Goal: Information Seeking & Learning: Stay updated

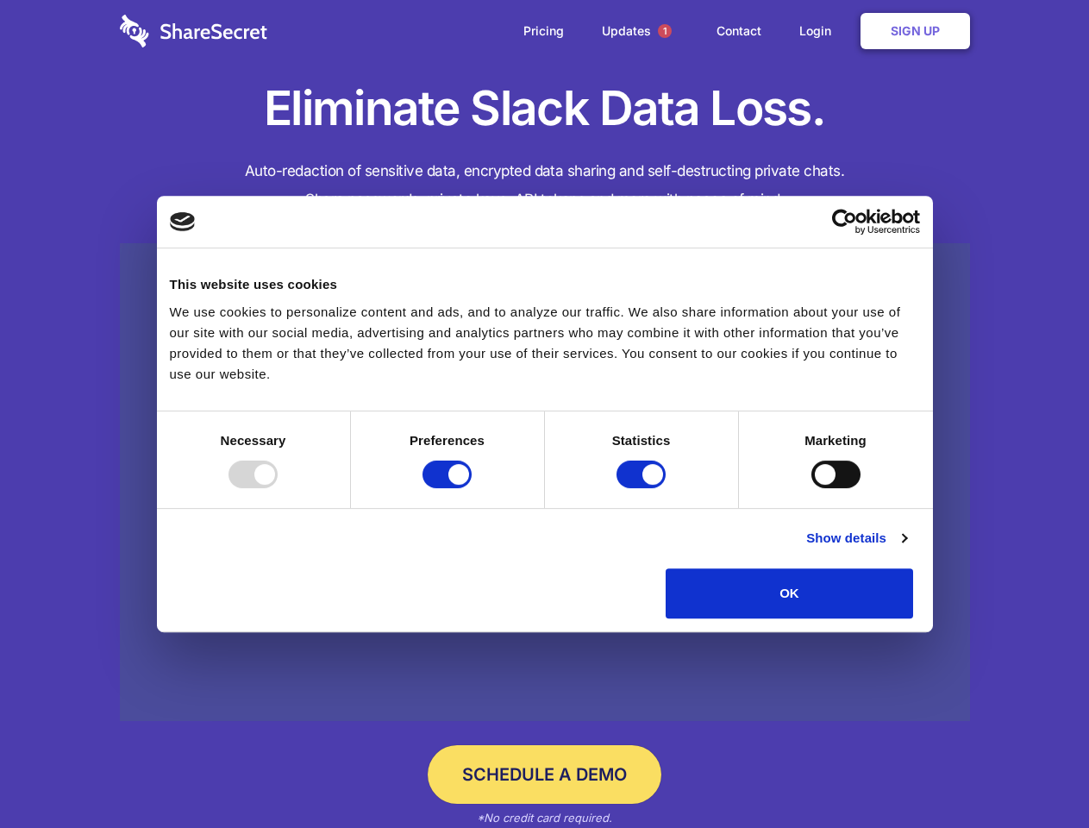
click at [278, 488] on div at bounding box center [252, 474] width 49 height 28
click at [472, 488] on input "Preferences" at bounding box center [446, 474] width 49 height 28
checkbox input "false"
click at [643, 488] on input "Statistics" at bounding box center [640, 474] width 49 height 28
checkbox input "false"
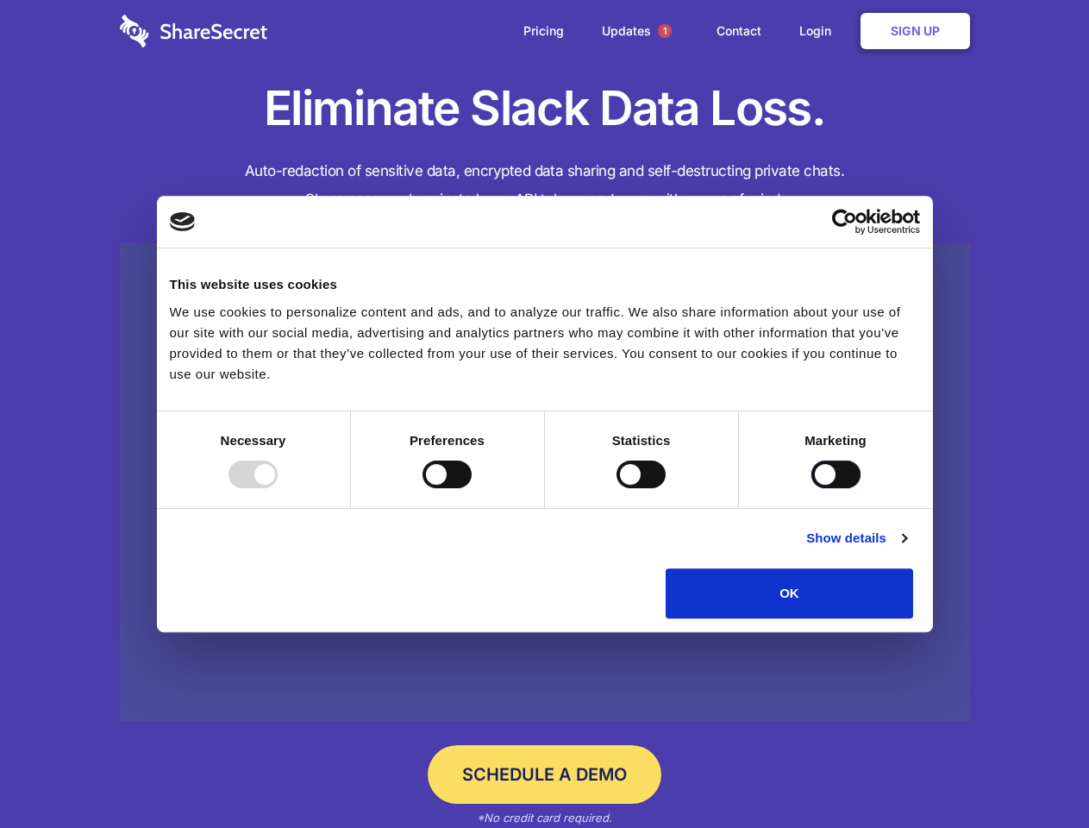
click at [811, 488] on input "Marketing" at bounding box center [835, 474] width 49 height 28
checkbox input "true"
click at [906, 548] on link "Show details" at bounding box center [856, 538] width 100 height 21
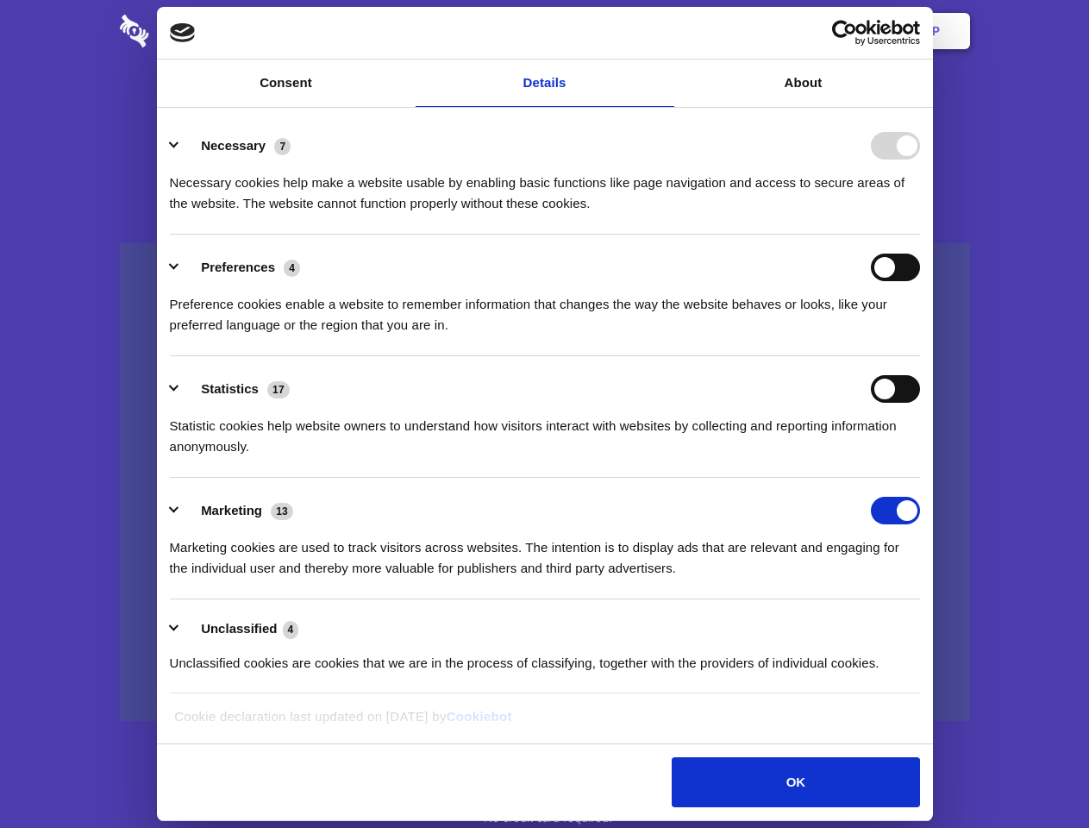
click at [920, 478] on li "Statistics 17 Statistic cookies help website owners to understand how visitors …" at bounding box center [545, 417] width 750 height 122
click at [664, 31] on span "1" at bounding box center [665, 31] width 14 height 14
